Goal: Information Seeking & Learning: Learn about a topic

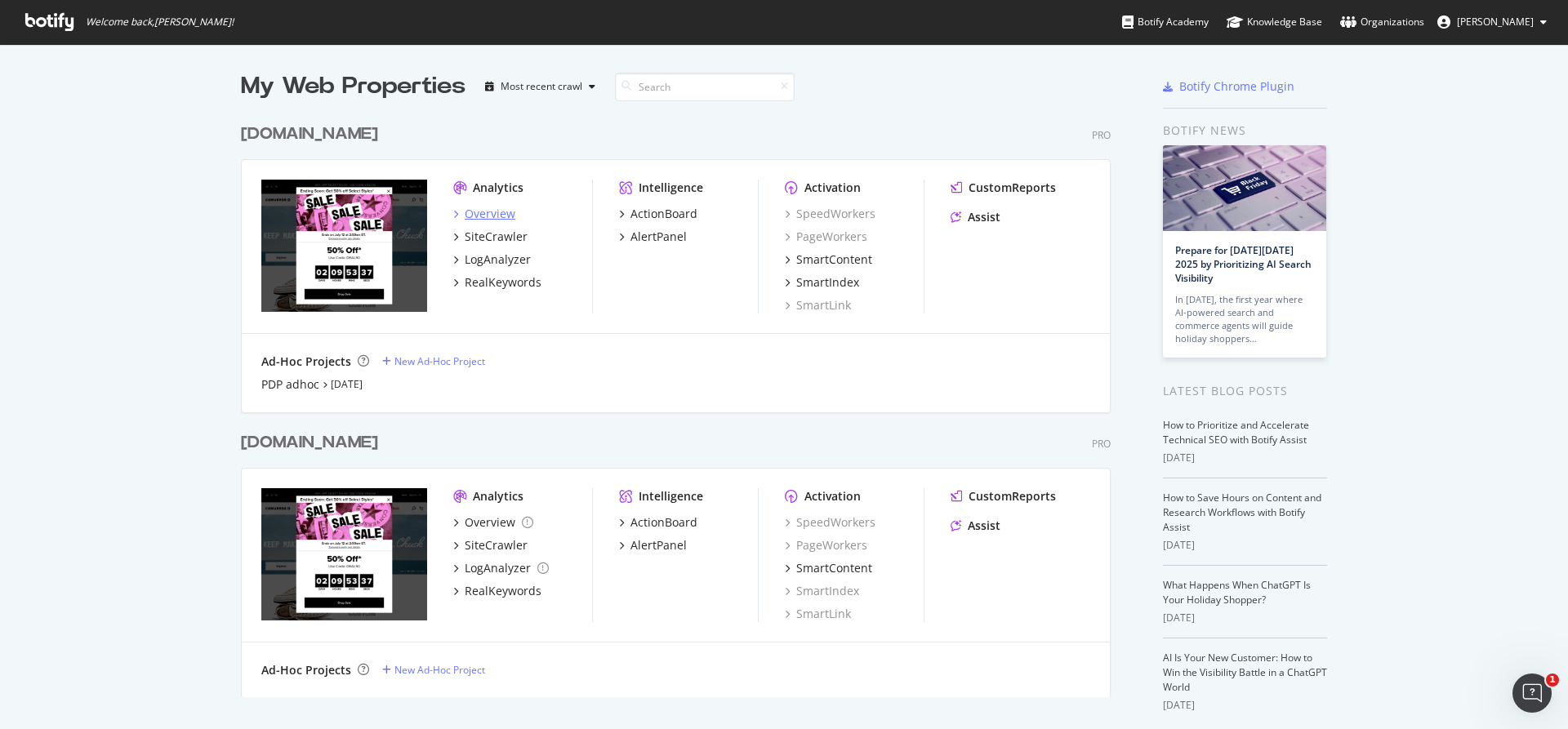
click at [478, 210] on div "Overview" at bounding box center [489, 214] width 50 height 17
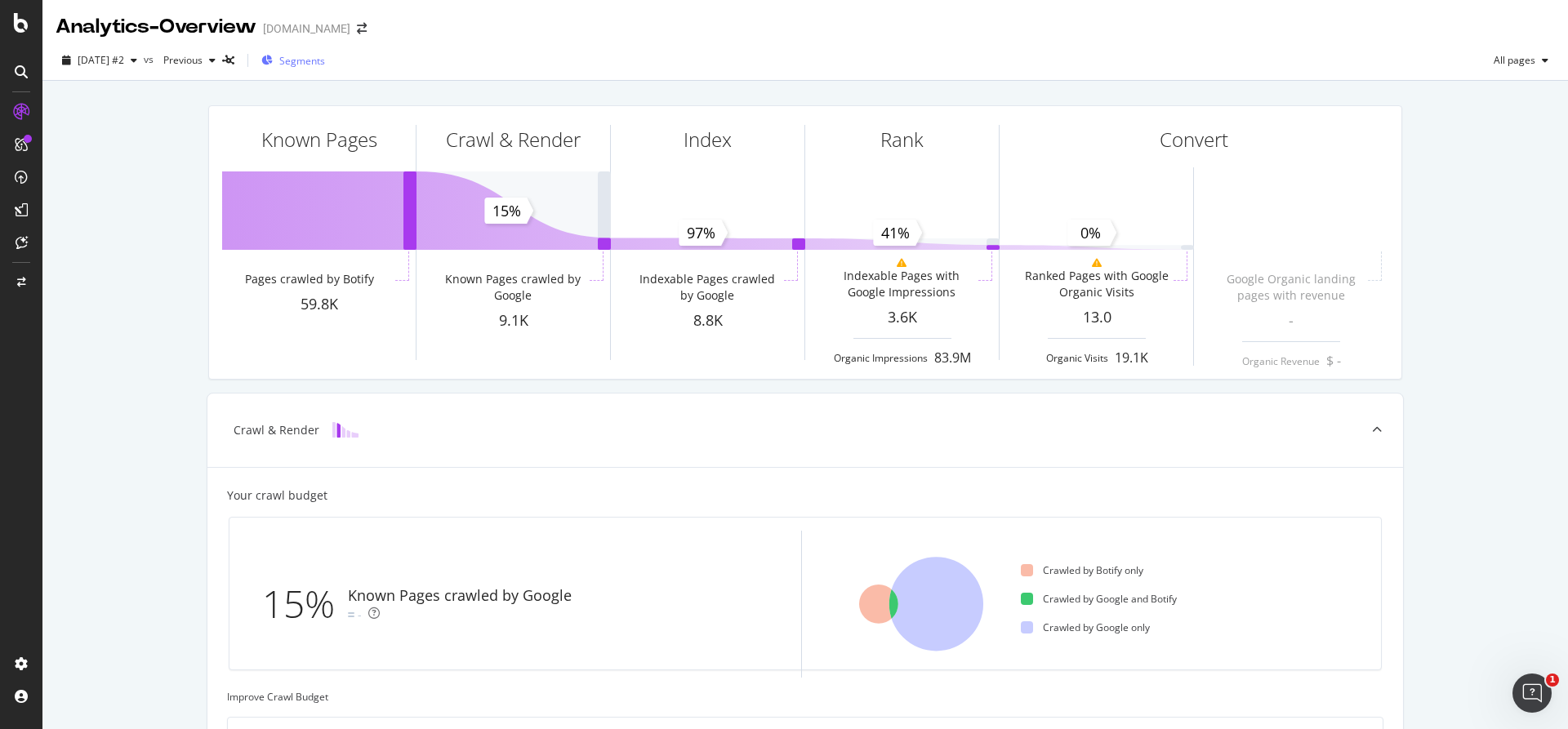
click at [322, 59] on span "Segments" at bounding box center [302, 61] width 46 height 14
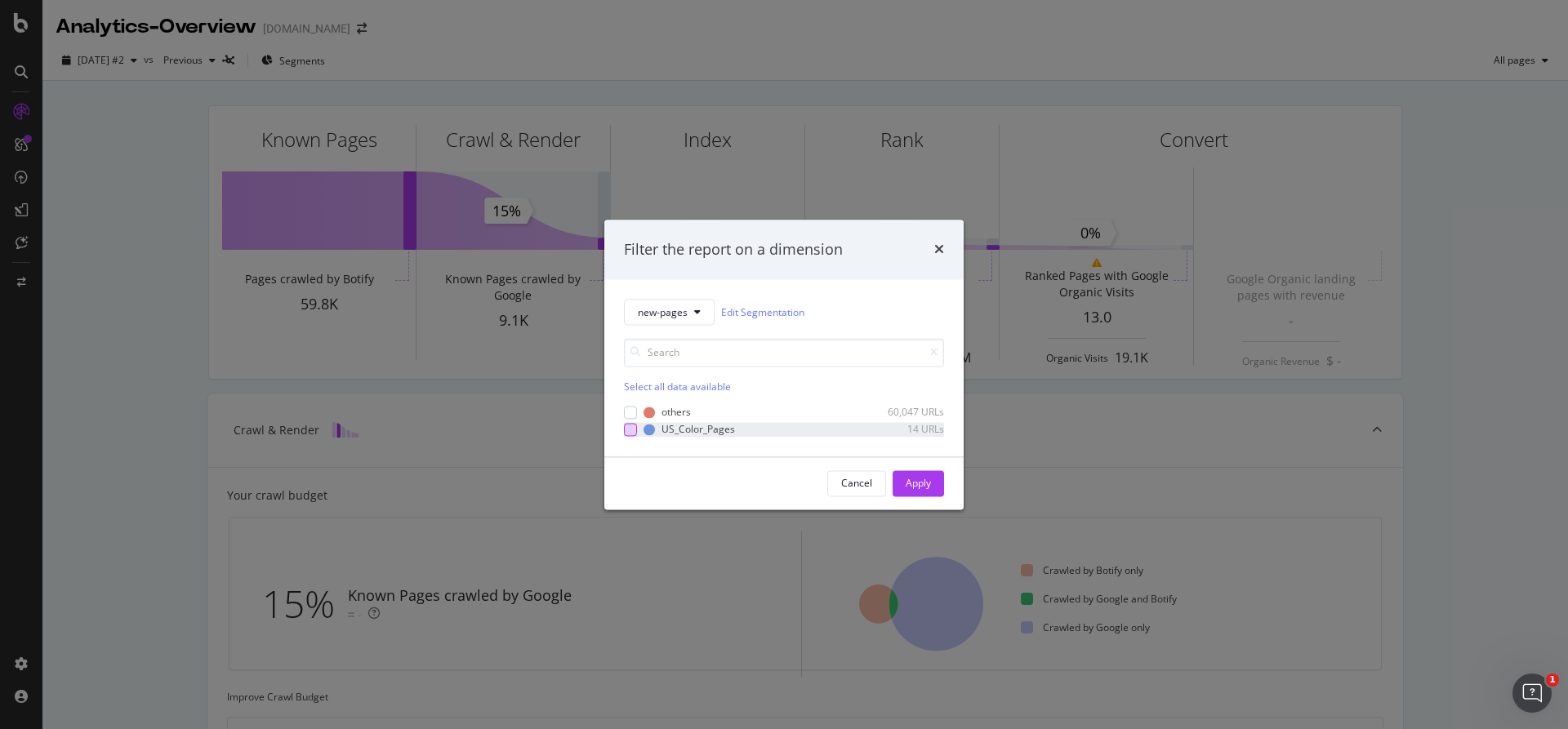
click at [635, 423] on div "modal" at bounding box center [630, 429] width 13 height 13
click at [917, 496] on div "Cancel Apply" at bounding box center [886, 483] width 116 height 26
click at [917, 491] on div "Apply" at bounding box center [918, 483] width 25 height 24
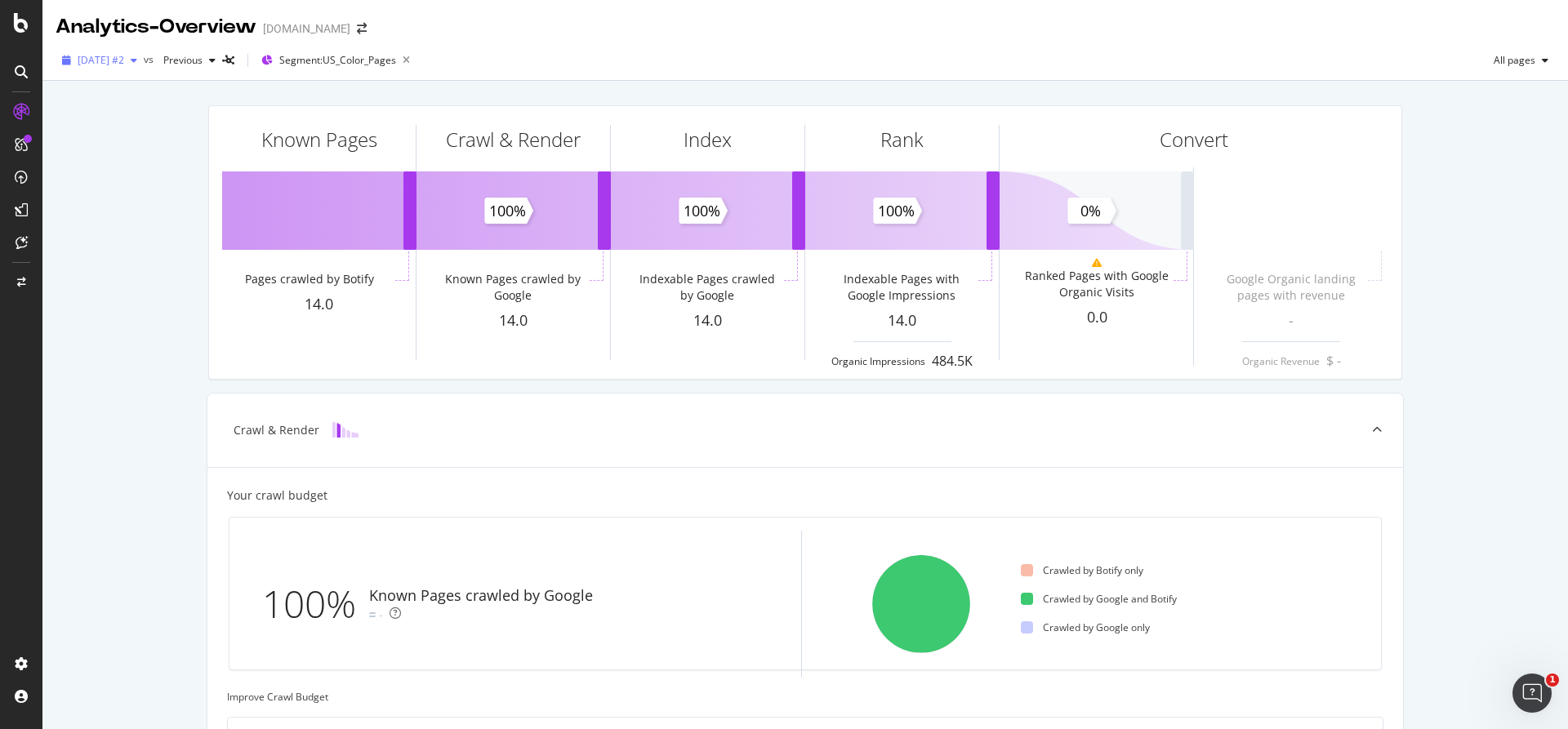
click at [143, 52] on div "[DATE] #2" at bounding box center [99, 60] width 88 height 24
click at [49, 85] on div "Known Pages Pages crawled by Botify 14.0 Crawl & Render Known Pages crawled by …" at bounding box center [805, 674] width 1525 height 1187
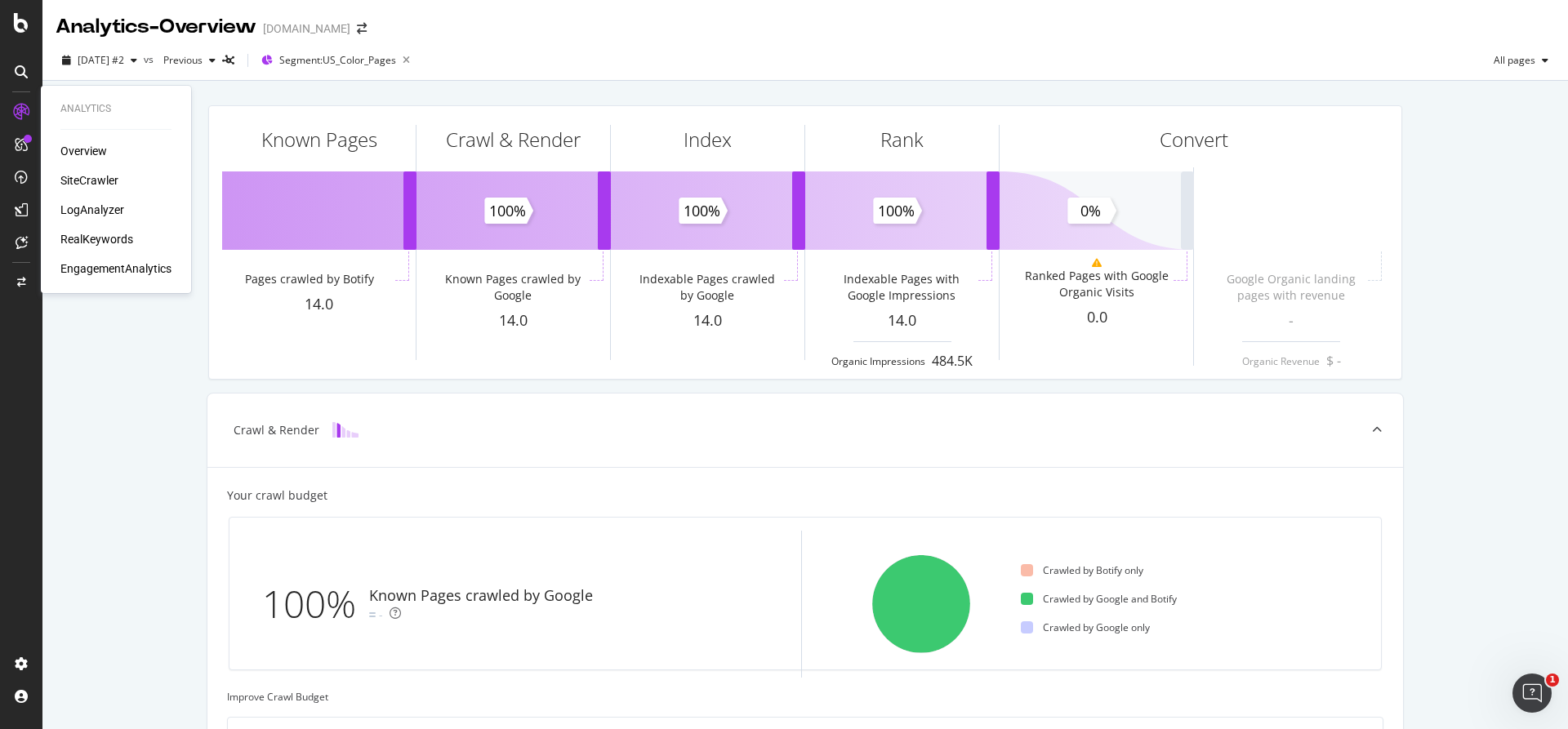
click at [114, 235] on div "RealKeywords" at bounding box center [97, 239] width 73 height 17
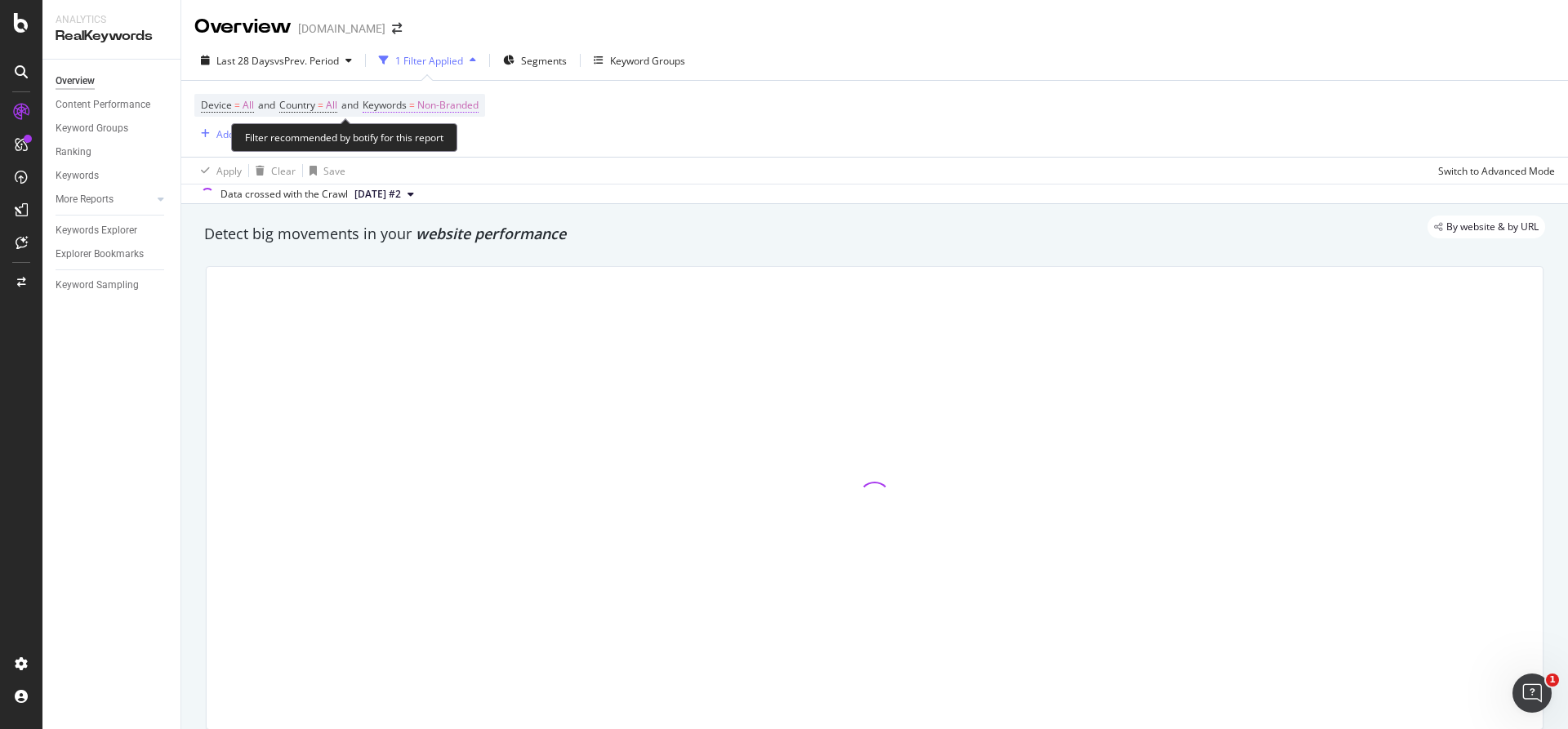
click at [415, 105] on span "=" at bounding box center [412, 105] width 6 height 14
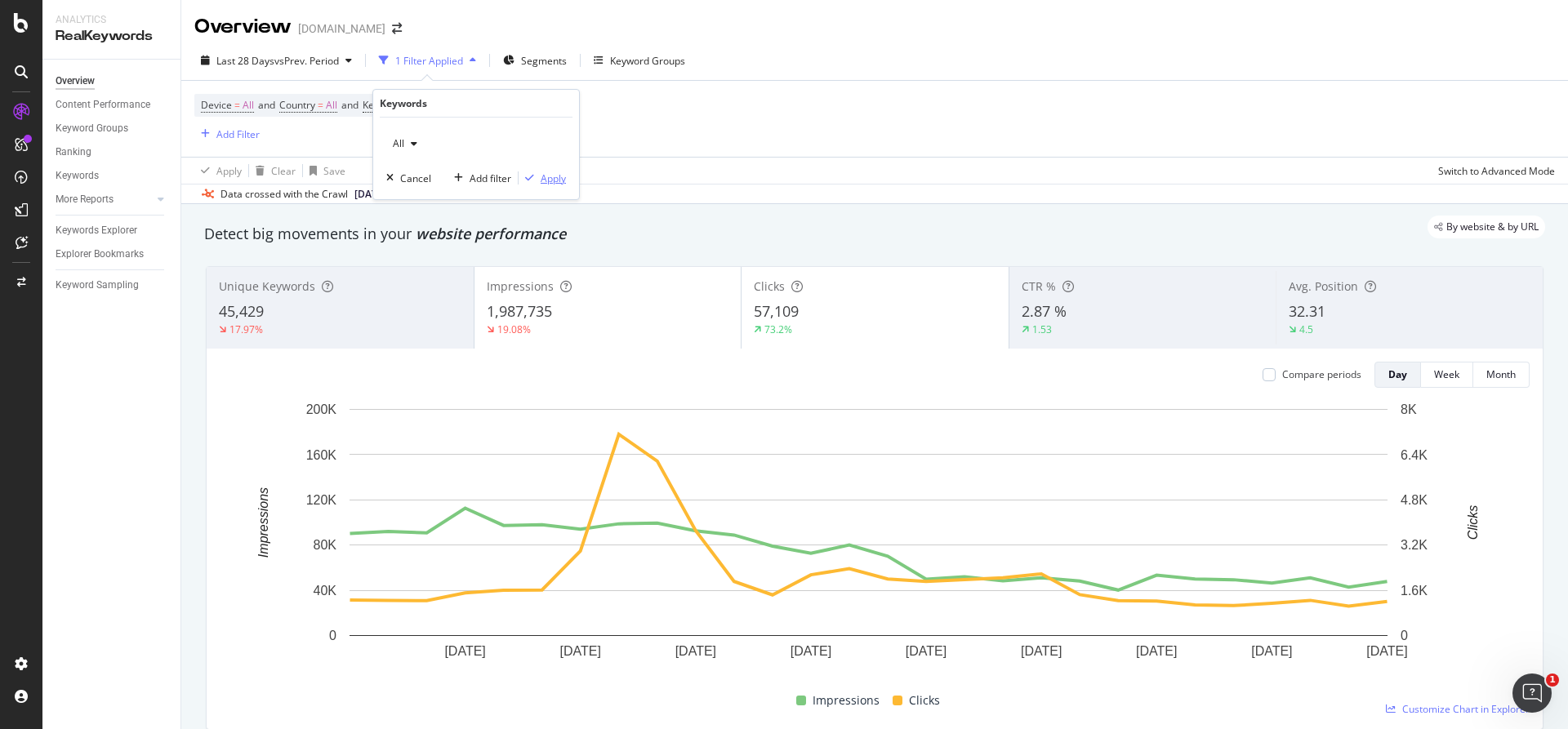
click at [554, 177] on div "Apply" at bounding box center [553, 178] width 25 height 14
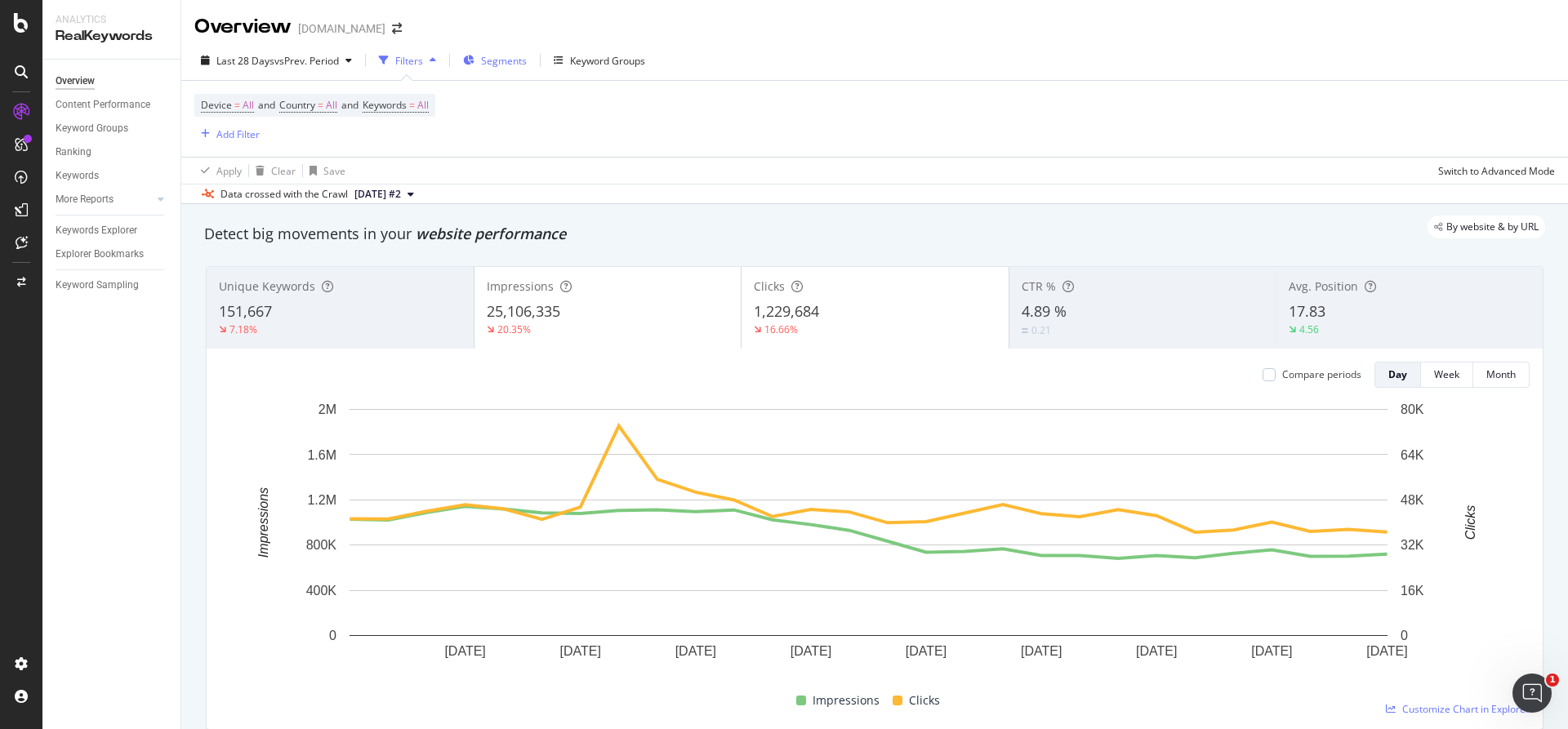
click at [486, 66] on span "Segments" at bounding box center [503, 61] width 46 height 14
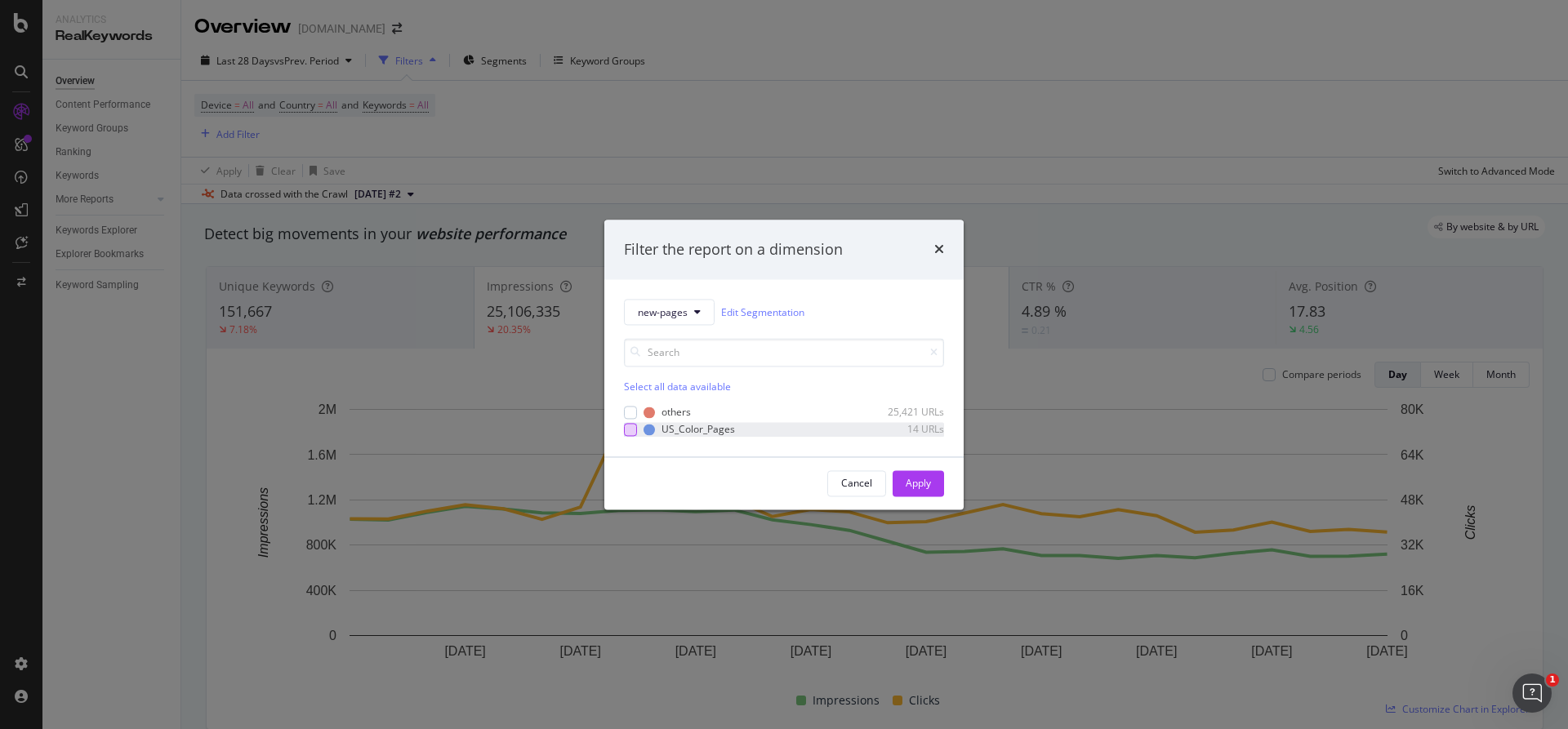
click at [628, 424] on div "modal" at bounding box center [630, 429] width 13 height 13
click at [927, 484] on div "Apply" at bounding box center [918, 483] width 25 height 14
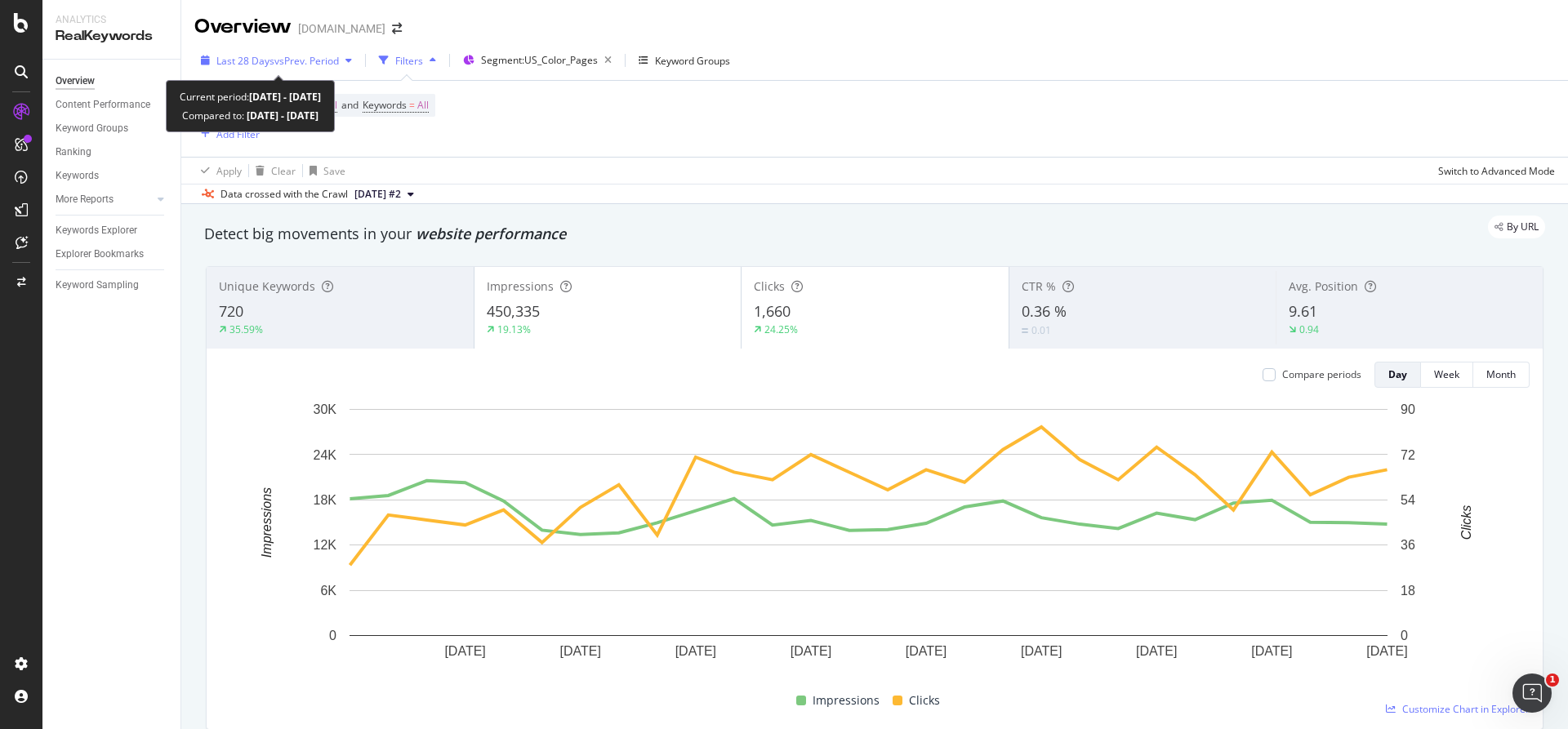
click at [329, 62] on span "vs Prev. Period" at bounding box center [307, 61] width 64 height 14
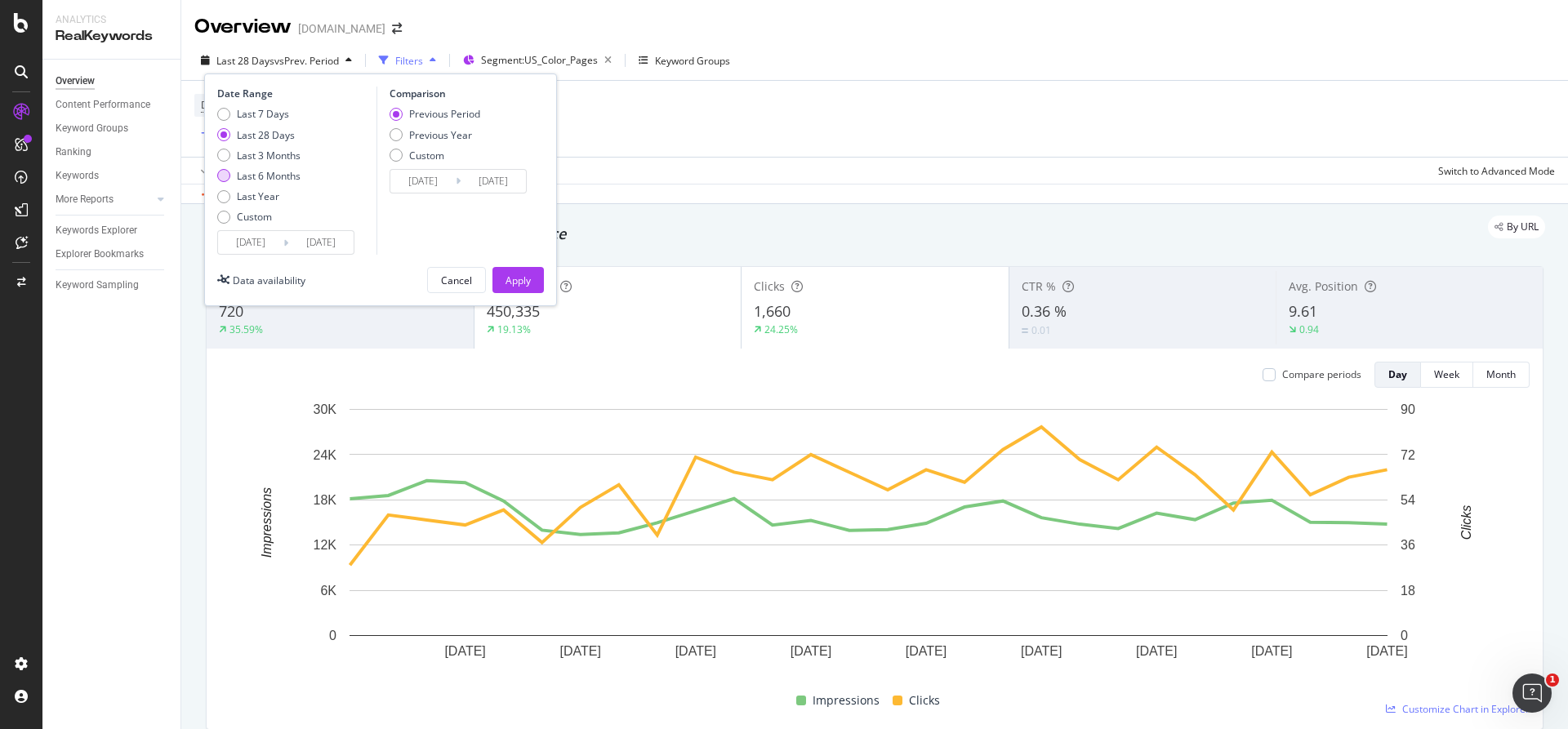
click at [228, 171] on div "Last 6 Months" at bounding box center [223, 175] width 13 height 13
type input "[DATE]"
click at [535, 270] on button "Apply" at bounding box center [517, 280] width 51 height 26
